Goal: Task Accomplishment & Management: Manage account settings

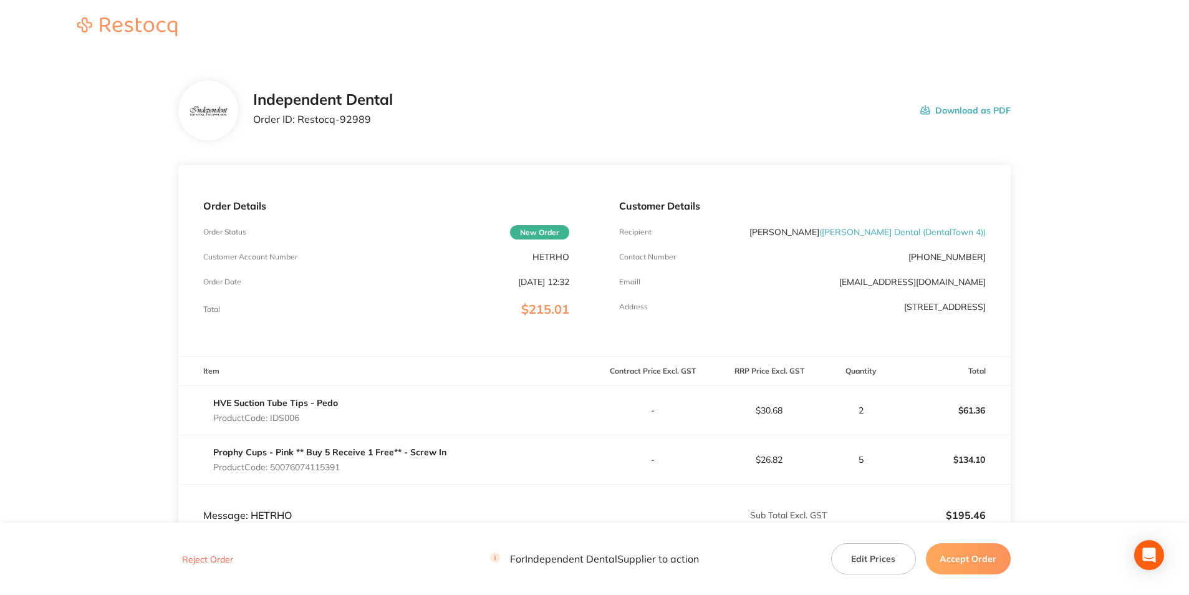
click at [979, 559] on button "Accept Order" at bounding box center [968, 558] width 85 height 31
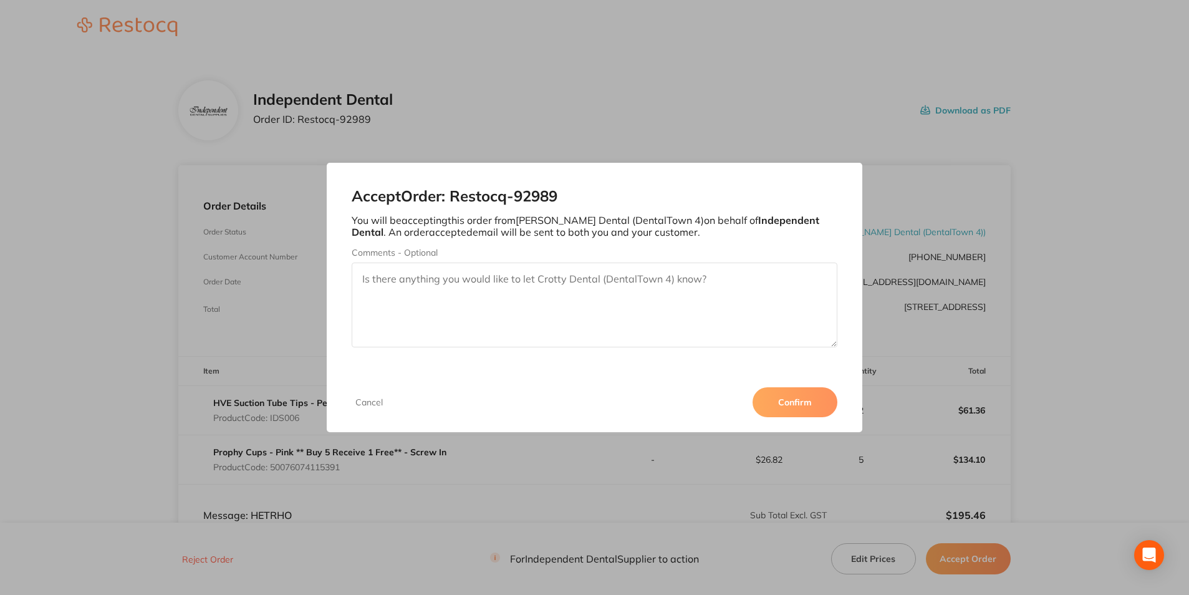
click at [807, 403] on button "Confirm" at bounding box center [794, 402] width 85 height 30
click at [1052, 176] on div "Accept Order: Restocq- 92989 You will be accepting this order from [PERSON_NAME…" at bounding box center [594, 297] width 1189 height 595
click at [1077, 143] on div "Accept Order: Restocq- 92989 You will be accepting this order from [PERSON_NAME…" at bounding box center [594, 297] width 1189 height 595
click at [1155, 113] on div "Accept Order: Restocq- 92989 You will be accepting this order from [PERSON_NAME…" at bounding box center [594, 297] width 1189 height 595
